Goal: Transaction & Acquisition: Obtain resource

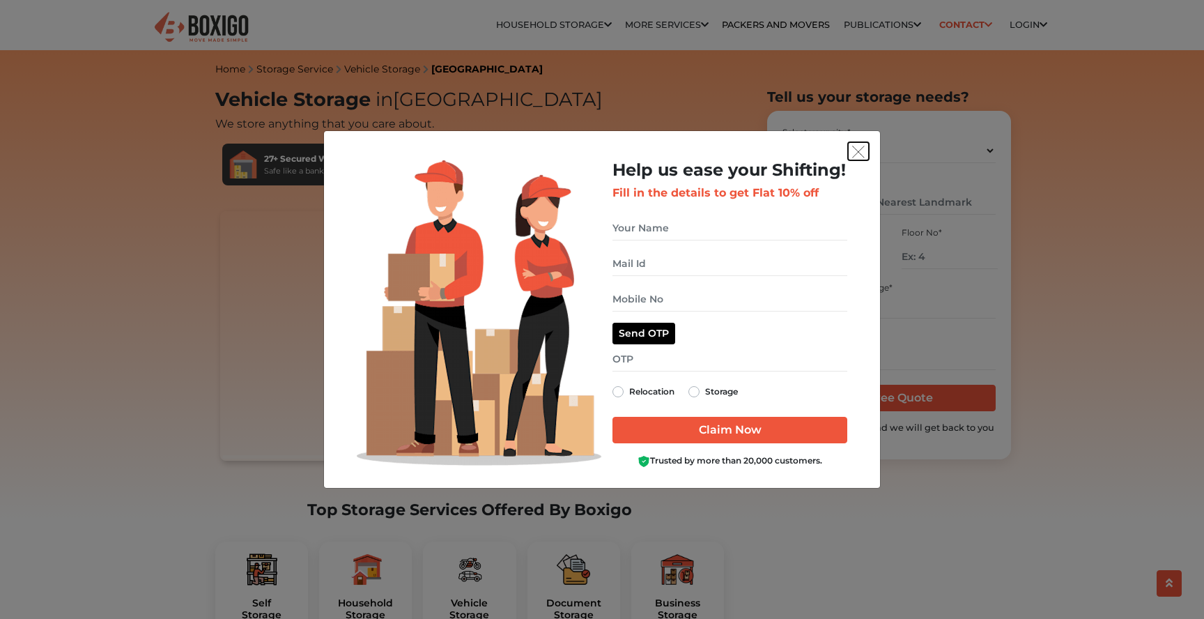
click at [860, 152] on img "get free quote dialog" at bounding box center [858, 152] width 13 height 13
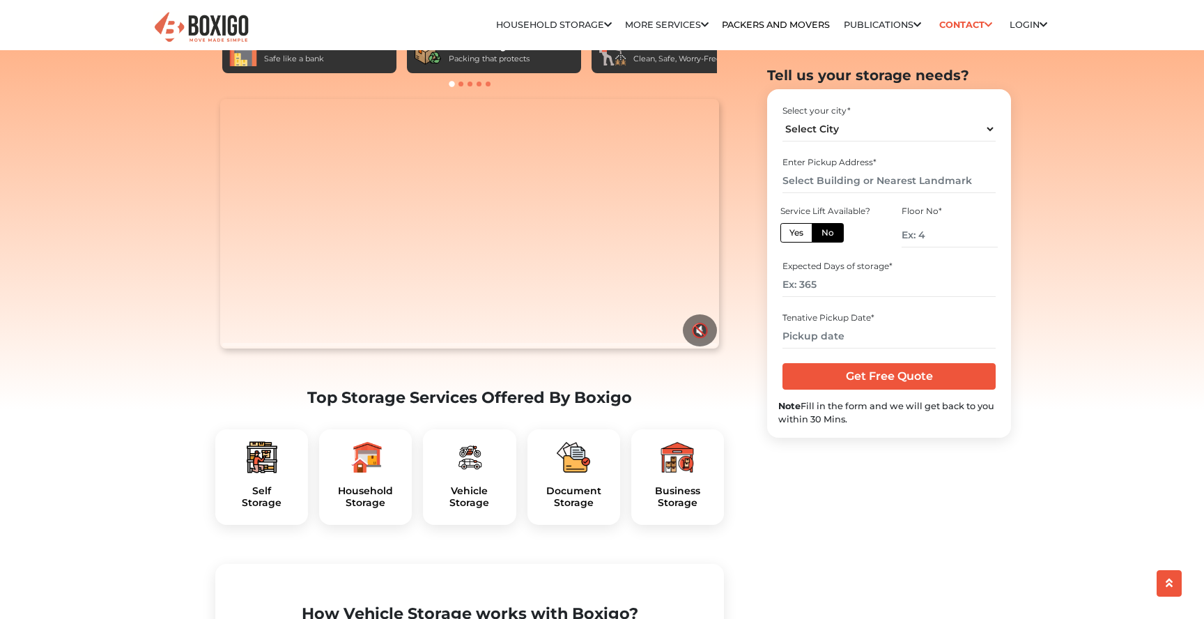
scroll to position [110, 0]
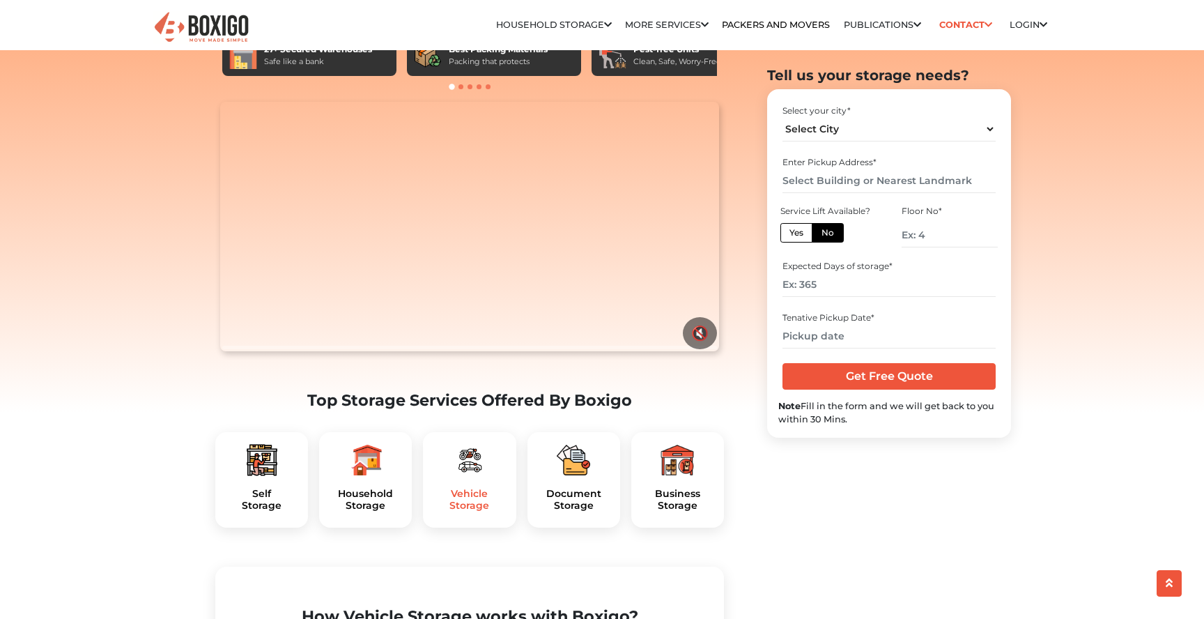
click at [463, 512] on h5 "Vehicle Storage" at bounding box center [469, 500] width 70 height 24
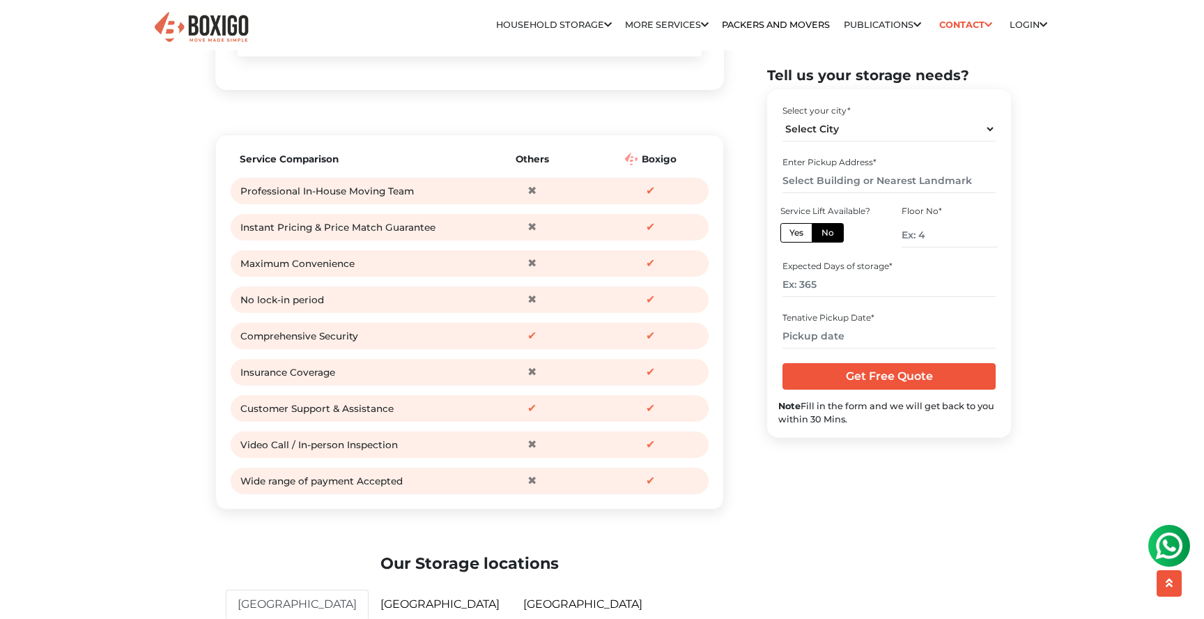
scroll to position [1727, 0]
click at [848, 125] on select "Select City Bangalore Bengaluru Bhopal Bhubaneswar Chennai Coimbatore Cuttack D…" at bounding box center [889, 129] width 213 height 24
select select "[GEOGRAPHIC_DATA]"
click at [783, 117] on select "Select City Bangalore Bengaluru Bhopal Bhubaneswar Chennai Coimbatore Cuttack D…" at bounding box center [889, 129] width 213 height 24
click at [841, 183] on input "text" at bounding box center [889, 181] width 213 height 24
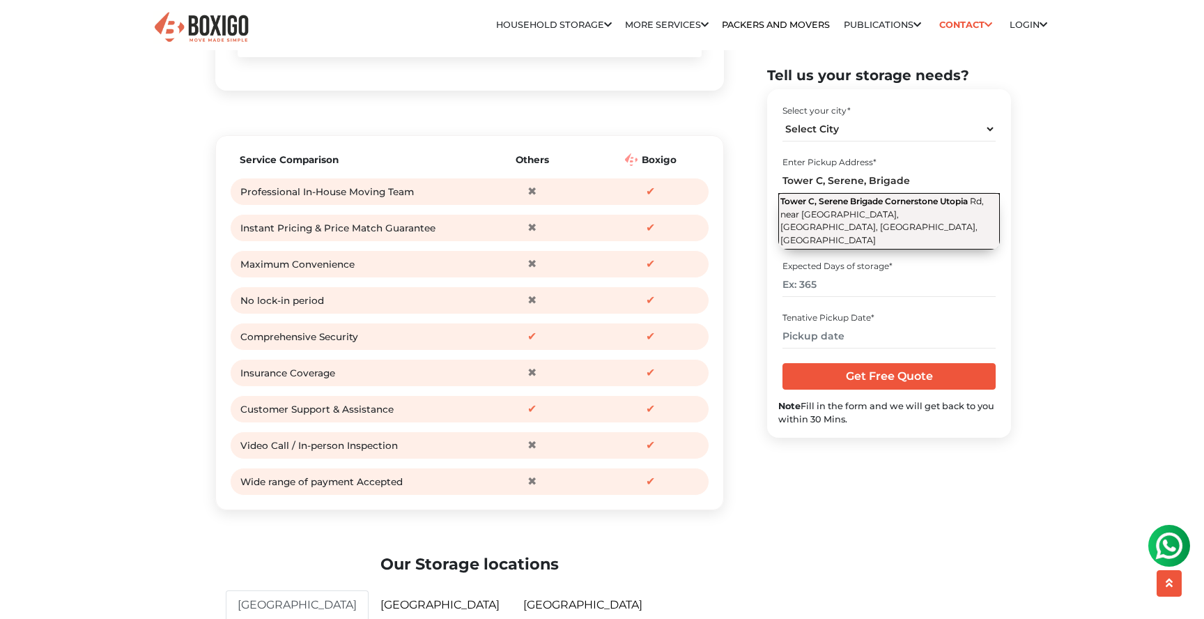
click at [844, 206] on span "Tower C, Serene Brigade Cornerstone Utopia" at bounding box center [875, 201] width 188 height 10
type input "Tower C, Serene Brigade Cornerstone Utopia, Rd, near Varthur, Varthur, Bengalur…"
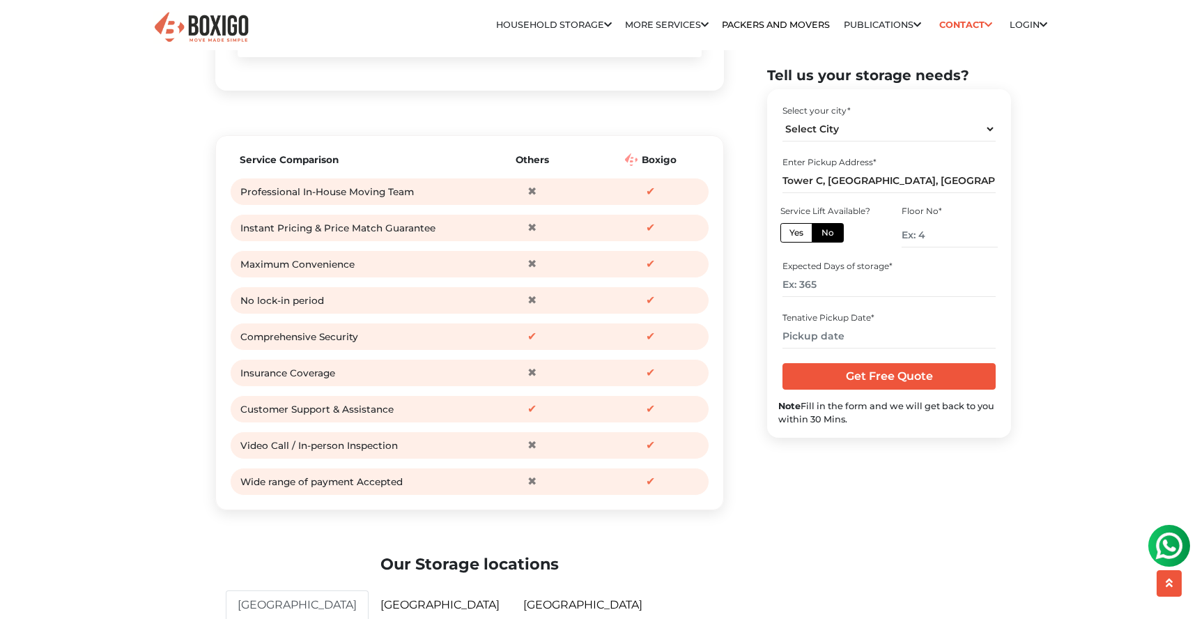
click at [801, 234] on label "Yes" at bounding box center [797, 233] width 32 height 20
click at [799, 234] on input "Yes" at bounding box center [794, 231] width 9 height 9
radio input "true"
click at [860, 288] on input "number" at bounding box center [889, 285] width 213 height 24
type input "365"
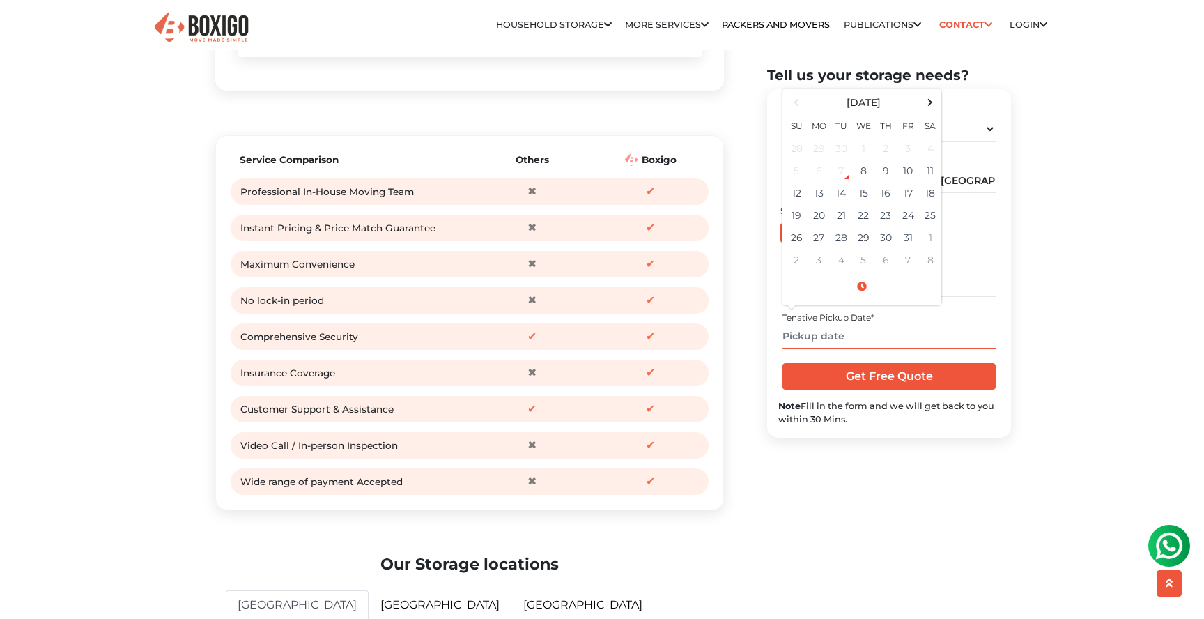
click at [860, 335] on input "text" at bounding box center [889, 336] width 213 height 24
click at [931, 104] on span at bounding box center [930, 102] width 19 height 19
click at [818, 258] on td "1" at bounding box center [819, 260] width 22 height 22
type input "12/01/2025 12:00 AM"
click at [881, 385] on input "Get Free Quote" at bounding box center [889, 376] width 213 height 26
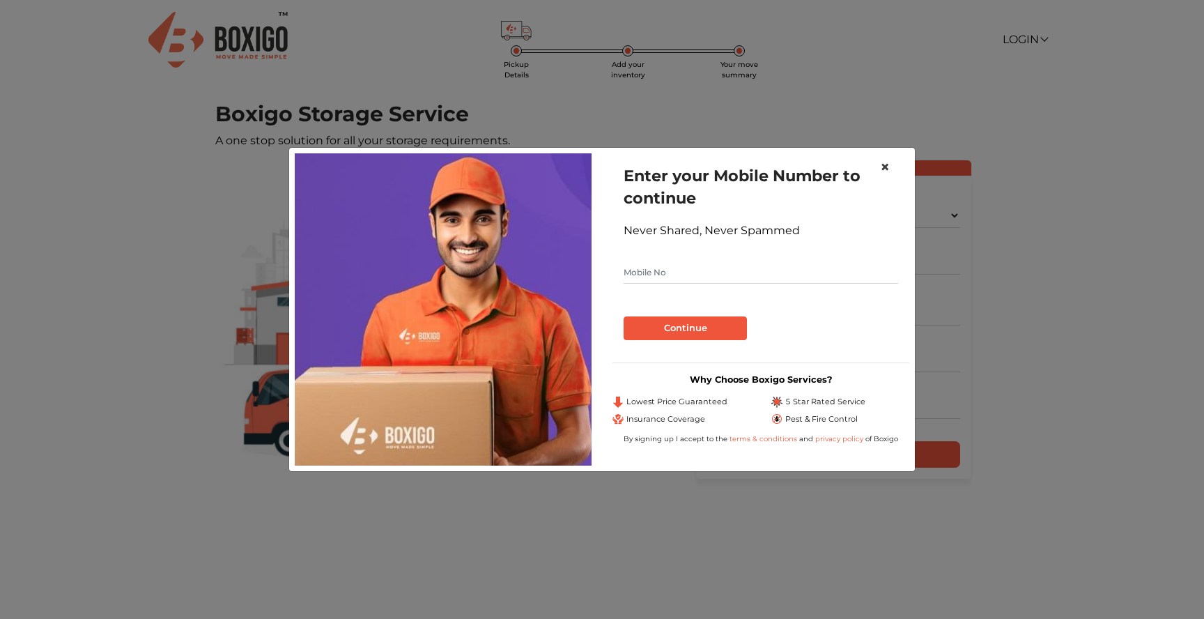
click at [887, 165] on span "×" at bounding box center [885, 167] width 10 height 20
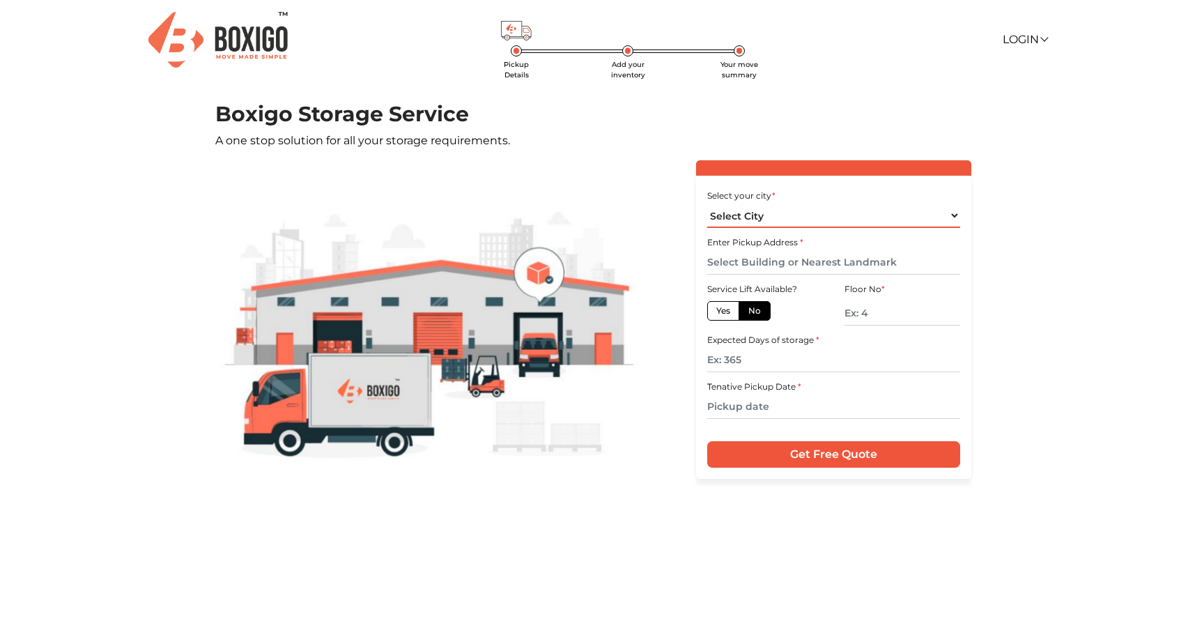
click at [821, 217] on select "Select City [GEOGRAPHIC_DATA] [GEOGRAPHIC_DATA] [GEOGRAPHIC_DATA] [GEOGRAPHIC_D…" at bounding box center [834, 216] width 252 height 24
select select "[GEOGRAPHIC_DATA]"
click at [708, 204] on select "Select City [GEOGRAPHIC_DATA] [GEOGRAPHIC_DATA] [GEOGRAPHIC_DATA] [GEOGRAPHIC_D…" at bounding box center [834, 216] width 252 height 24
click at [796, 258] on input "text" at bounding box center [834, 262] width 252 height 24
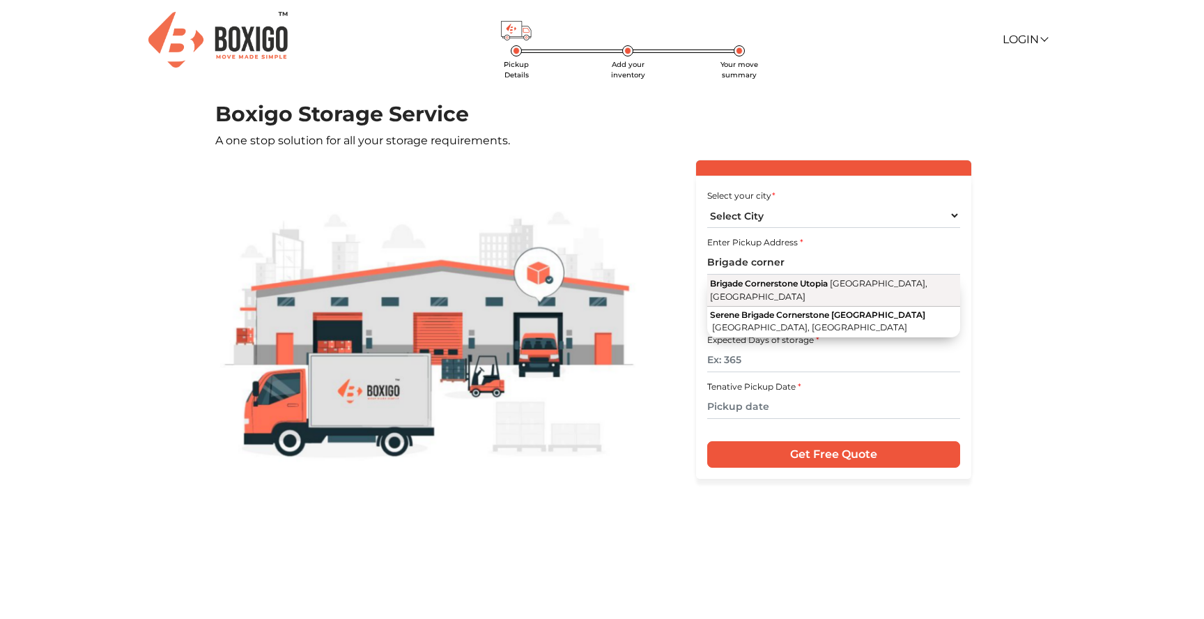
click at [807, 282] on span "Brigade Cornerstone Utopia" at bounding box center [769, 283] width 118 height 10
type input "Brigade Cornerstone [GEOGRAPHIC_DATA], [GEOGRAPHIC_DATA], [GEOGRAPHIC_DATA]"
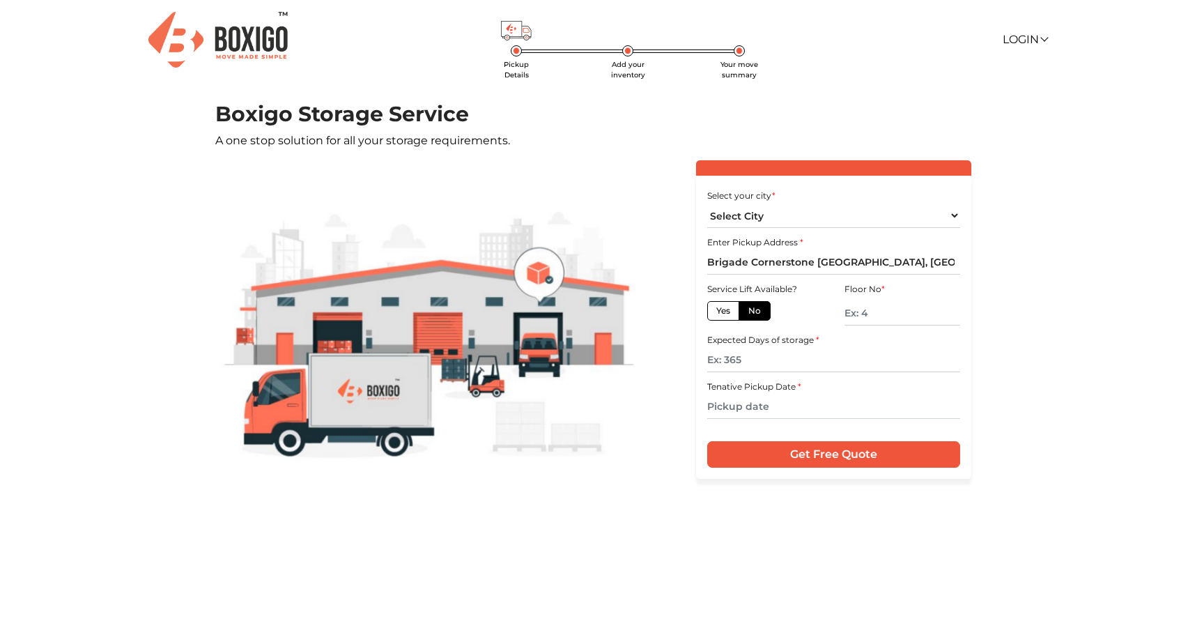
click at [725, 318] on label "Yes" at bounding box center [724, 311] width 32 height 20
click at [725, 314] on input "Yes" at bounding box center [721, 309] width 9 height 9
radio input "true"
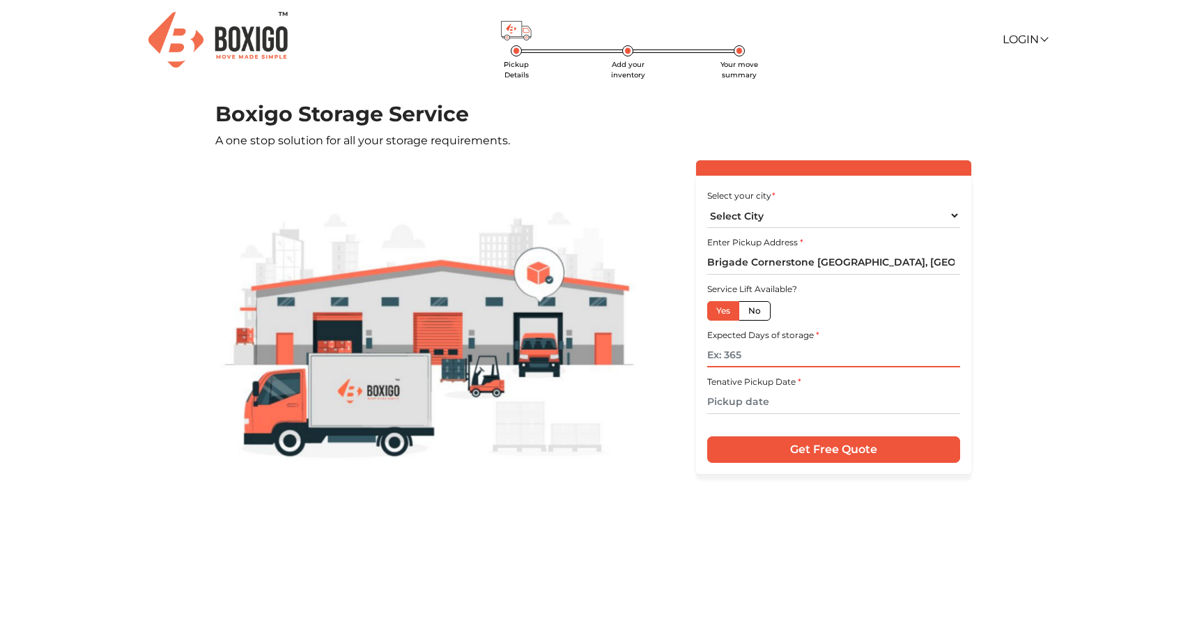
click at [729, 358] on input "text" at bounding box center [834, 355] width 252 height 24
type input "365"
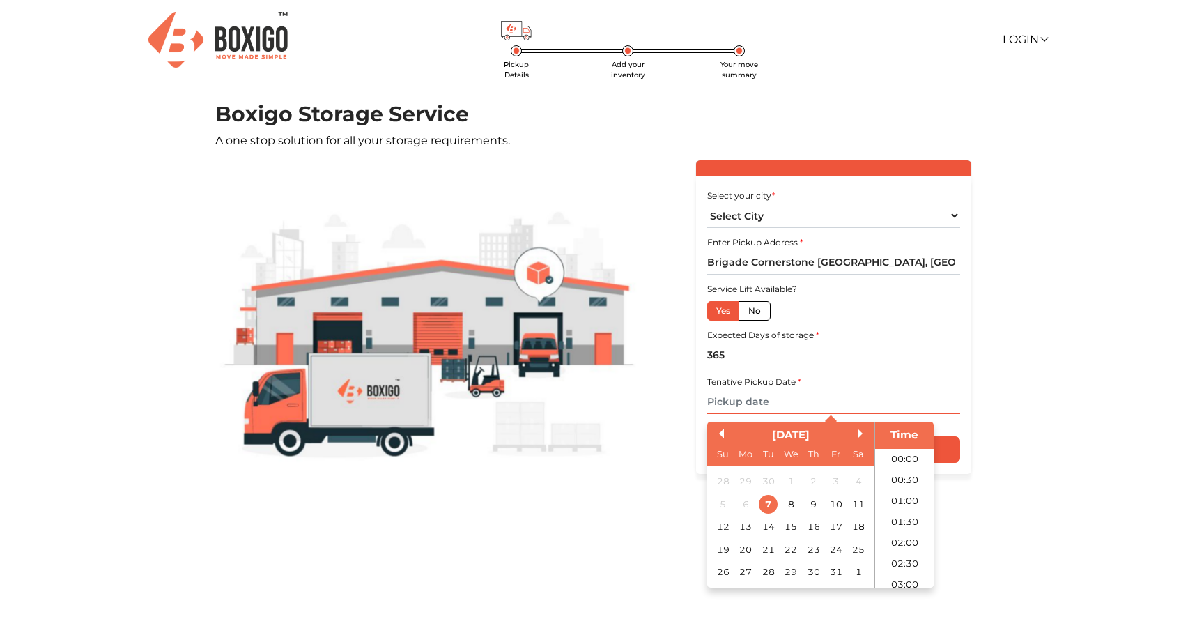
click at [747, 398] on input "text" at bounding box center [834, 402] width 252 height 24
click at [857, 429] on div "[DATE]" at bounding box center [791, 435] width 167 height 16
click at [816, 569] on div "30" at bounding box center [813, 572] width 19 height 19
type input "[DATE] 12:00 AM"
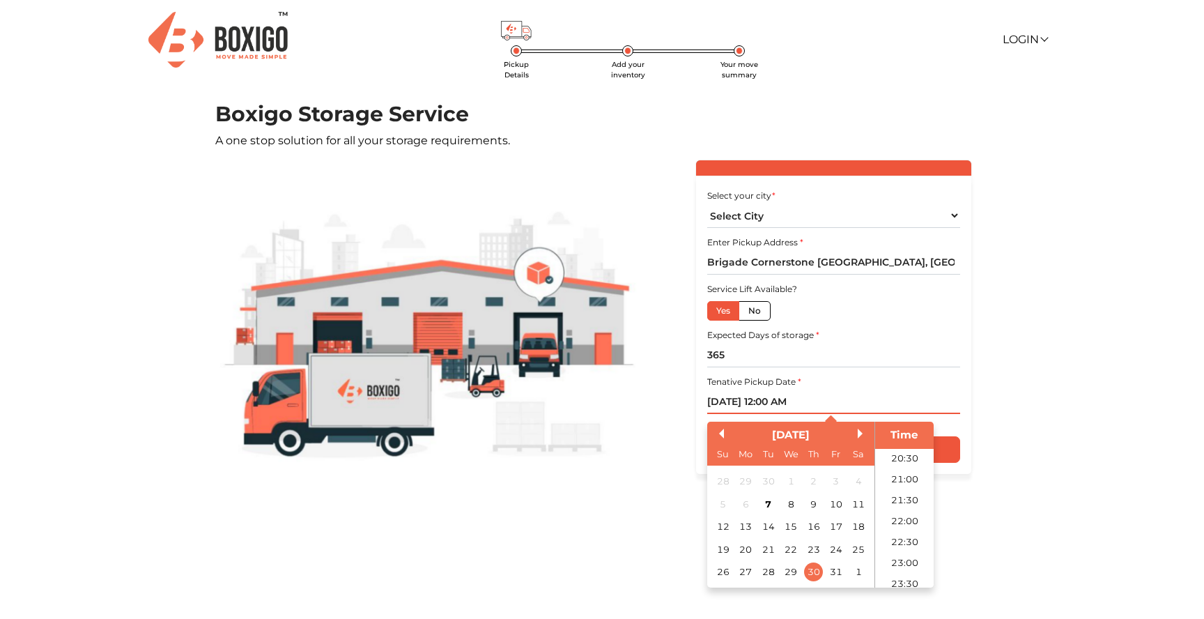
click at [931, 396] on input "[DATE] 12:00 AM" at bounding box center [834, 402] width 252 height 24
click at [951, 449] on input "Get Free Quote" at bounding box center [834, 449] width 252 height 26
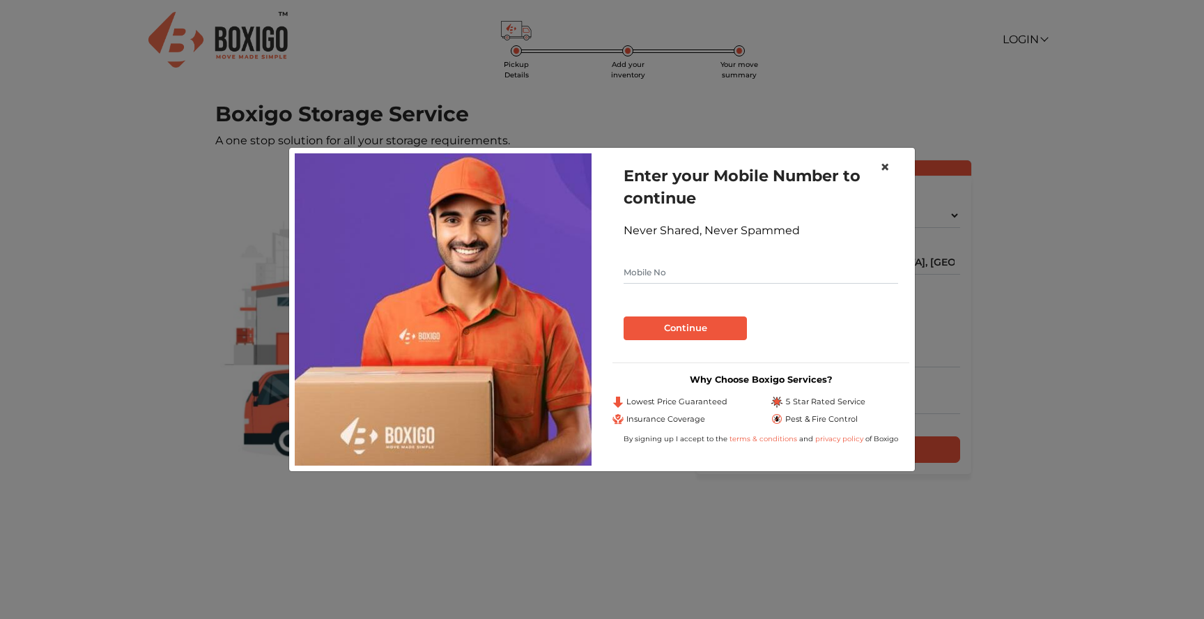
click at [883, 165] on span "×" at bounding box center [885, 167] width 10 height 20
